Goal: Task Accomplishment & Management: Manage account settings

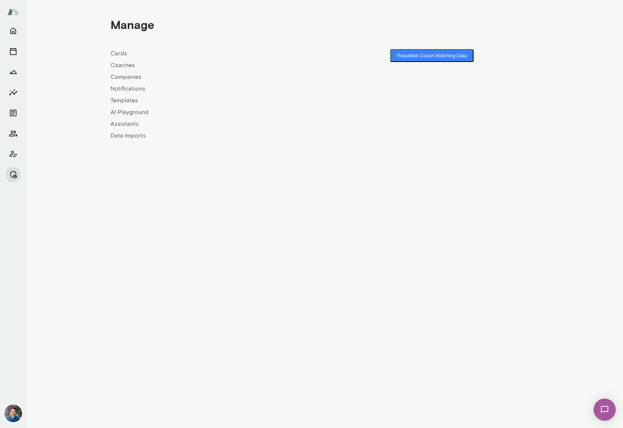
click at [127, 74] on link "Companies" at bounding box center [217, 77] width 214 height 9
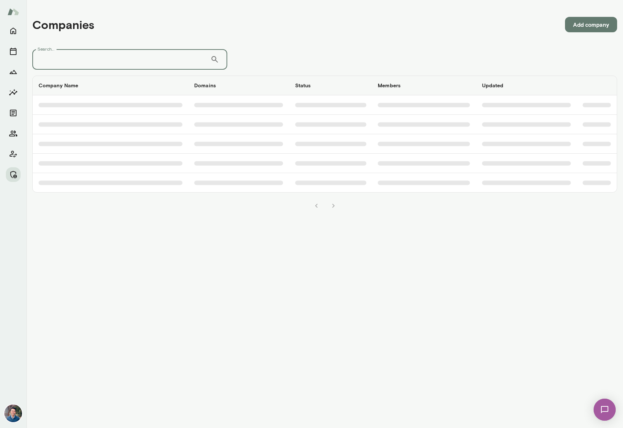
click at [107, 60] on input "Search..." at bounding box center [121, 59] width 178 height 21
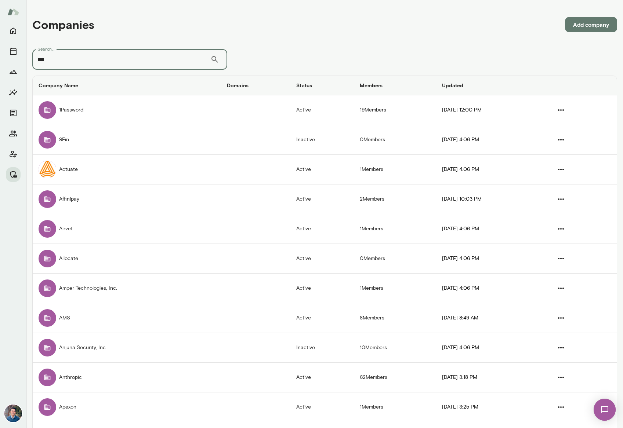
type input "***"
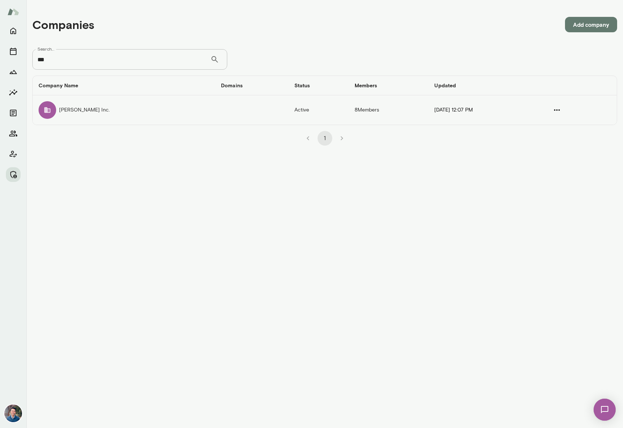
click at [81, 106] on td "[PERSON_NAME] Inc." at bounding box center [124, 109] width 182 height 29
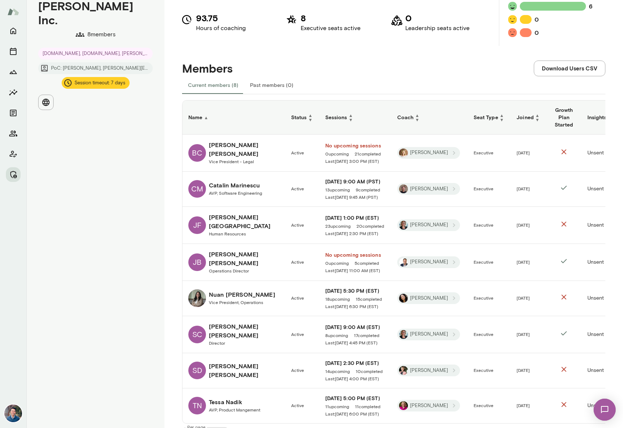
scroll to position [101, 0]
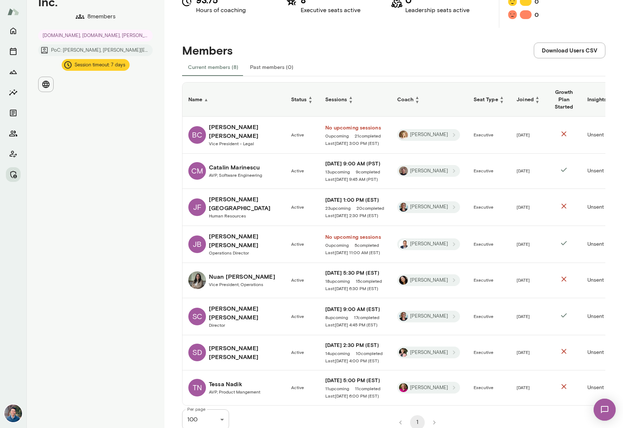
click at [117, 134] on div "[PERSON_NAME] Inc. 8 members [DOMAIN_NAME], [DOMAIN_NAME], [DOMAIN_NAME] [PERSO…" at bounding box center [95, 167] width 138 height 536
click at [378, 47] on div "Members Download Users CSV" at bounding box center [393, 43] width 423 height 30
